Goal: Task Accomplishment & Management: Manage account settings

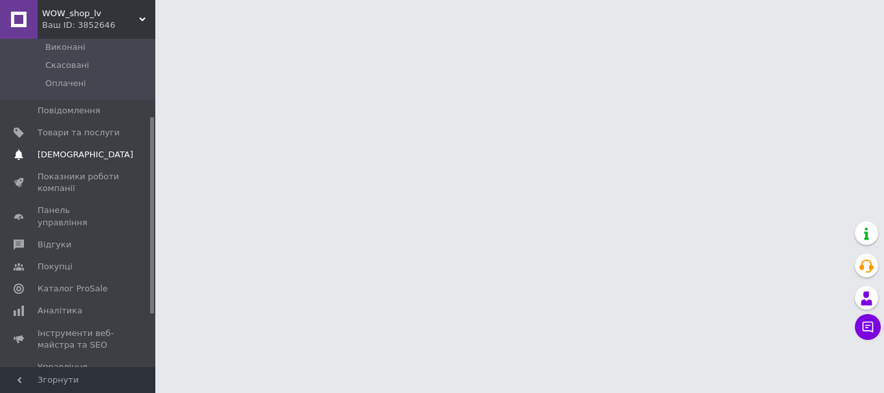
click at [108, 144] on link "Сповіщення 0 0" at bounding box center [79, 155] width 159 height 22
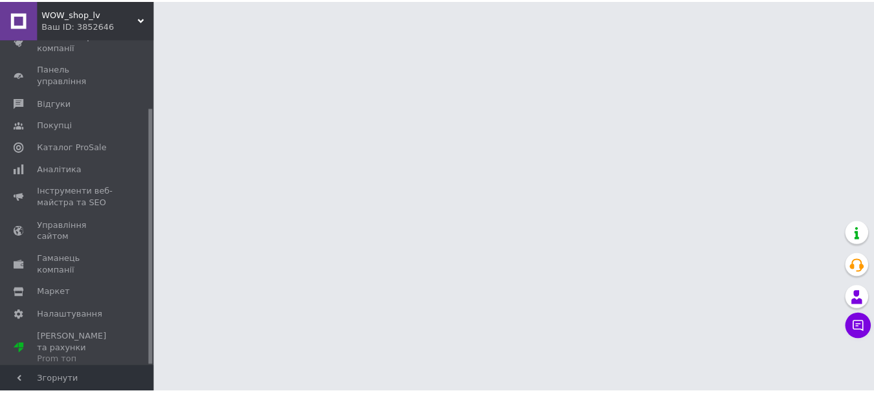
scroll to position [87, 0]
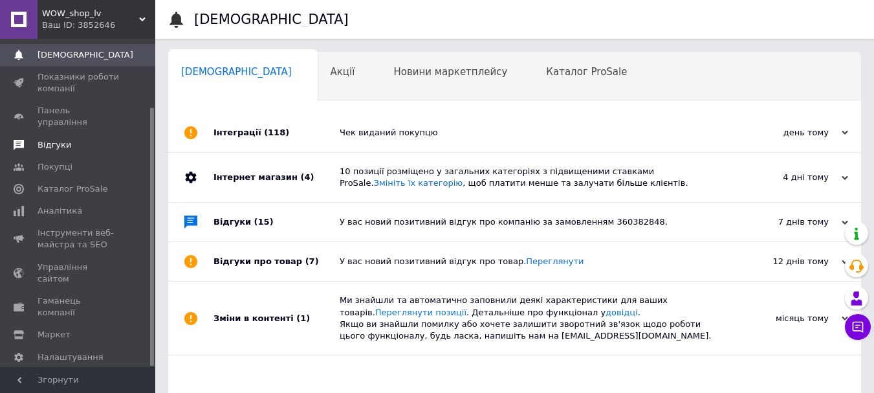
click at [75, 139] on span "Відгуки" at bounding box center [79, 145] width 82 height 12
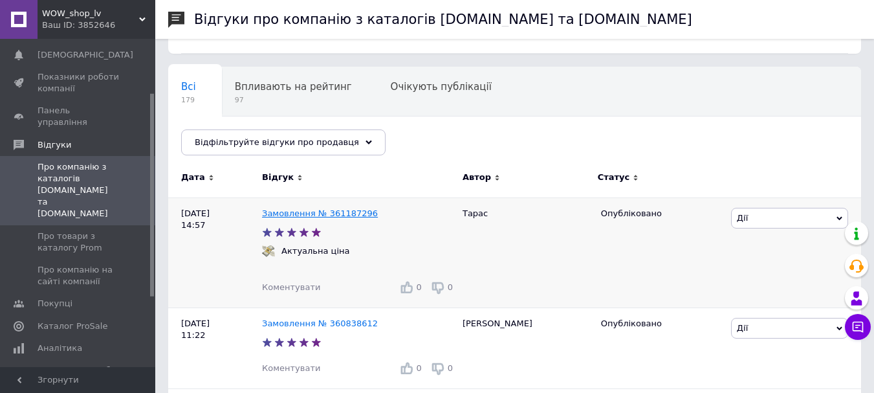
scroll to position [129, 0]
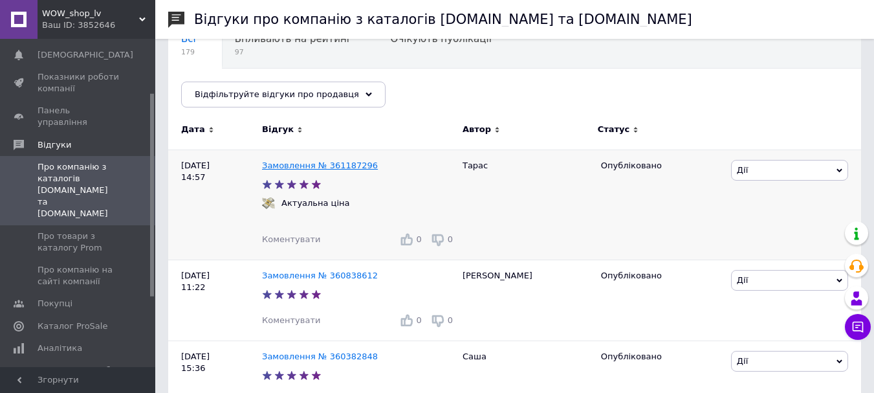
click at [327, 167] on link "Замовлення № 361187296" at bounding box center [320, 165] width 116 height 10
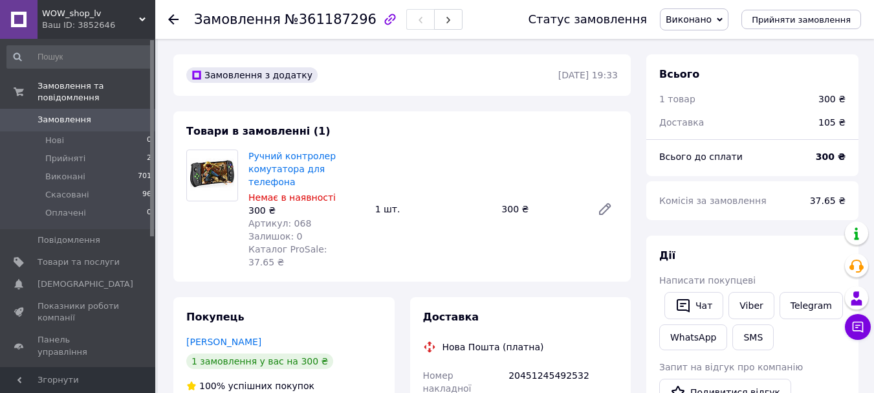
click at [77, 114] on span "Замовлення" at bounding box center [65, 120] width 54 height 12
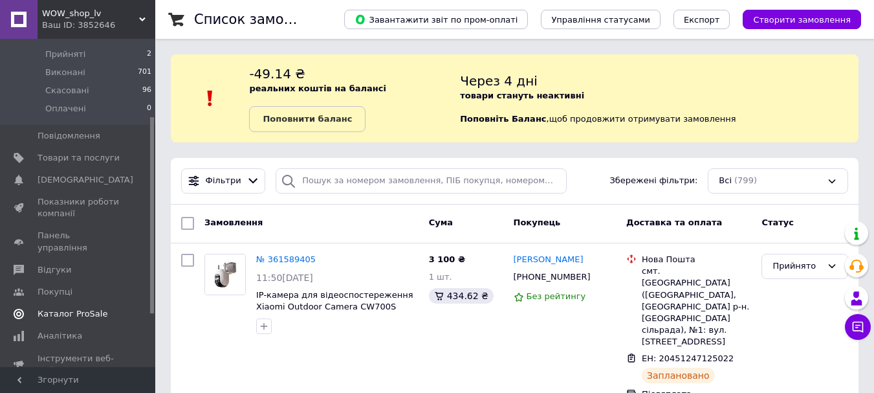
scroll to position [129, 0]
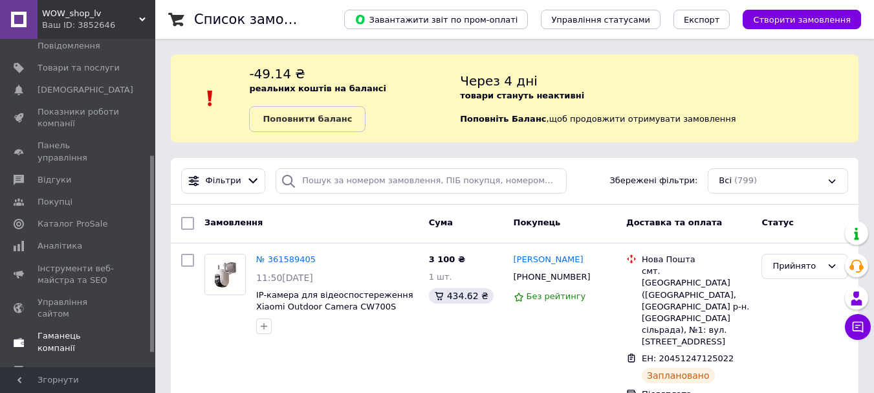
click at [73, 330] on span "Гаманець компанії" at bounding box center [79, 341] width 82 height 23
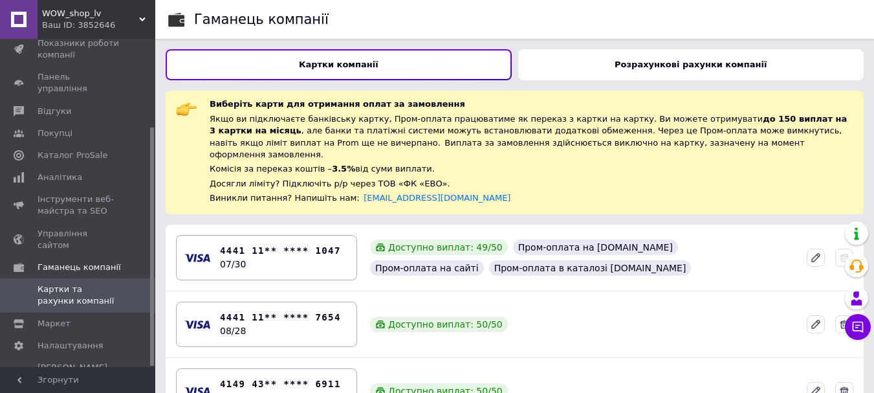
click at [762, 65] on div "Розрахункові рахунки компанії" at bounding box center [691, 64] width 346 height 31
